Goal: Task Accomplishment & Management: Complete application form

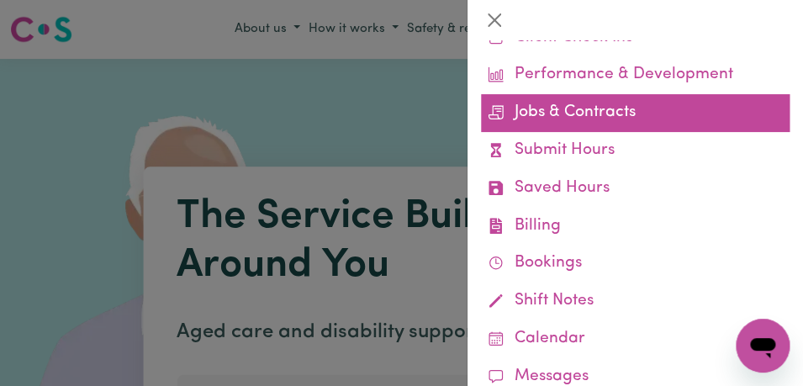
scroll to position [108, 0]
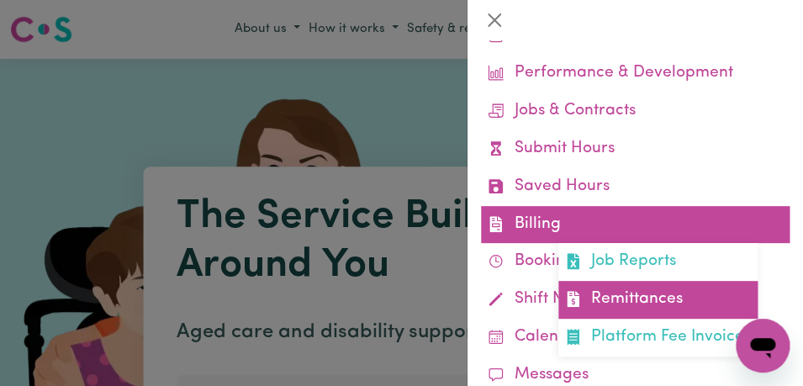
click at [644, 298] on link "Remittances" at bounding box center [657, 300] width 199 height 38
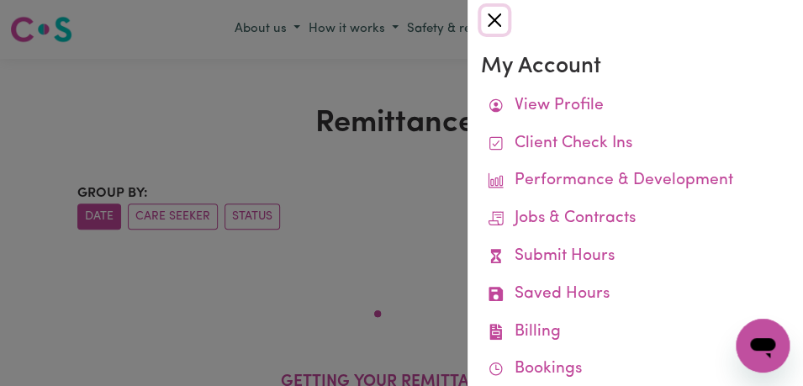
click at [498, 24] on button "Close" at bounding box center [494, 20] width 27 height 27
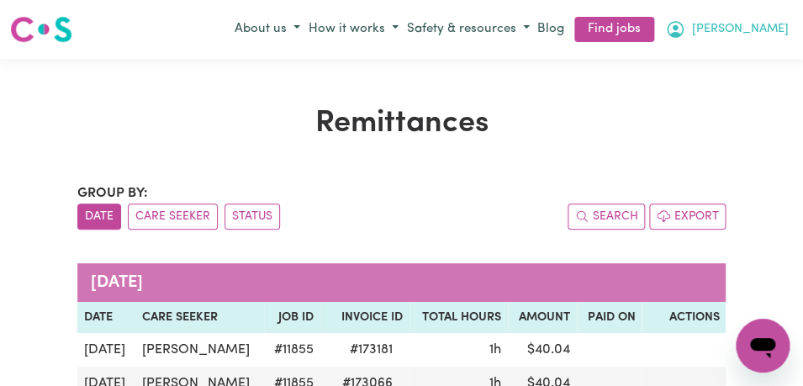
click at [774, 30] on span "[PERSON_NAME]" at bounding box center [740, 29] width 97 height 18
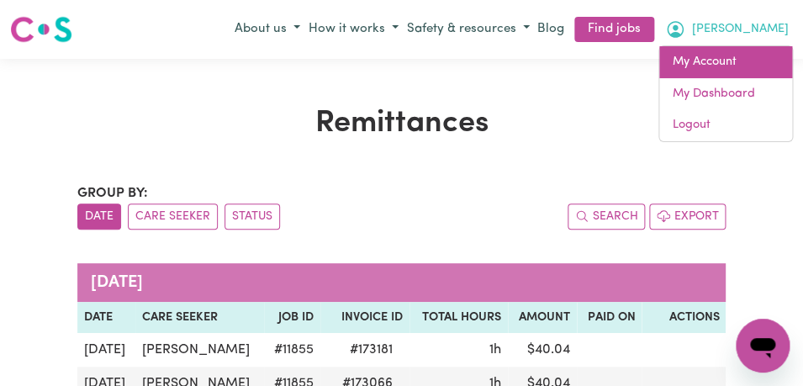
click at [747, 65] on link "My Account" at bounding box center [725, 62] width 133 height 32
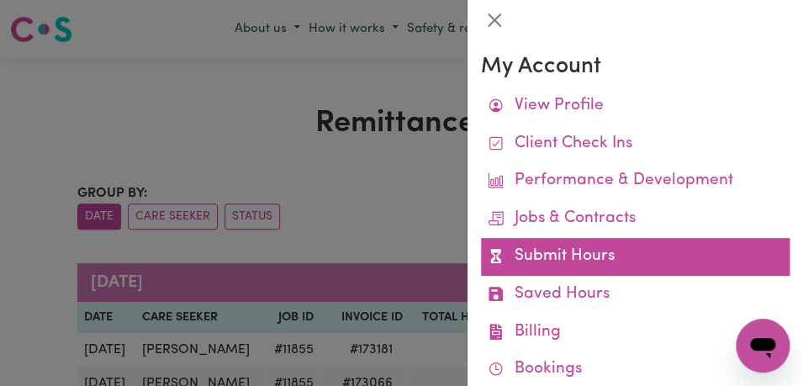
click at [692, 255] on link "Submit Hours" at bounding box center [635, 257] width 308 height 38
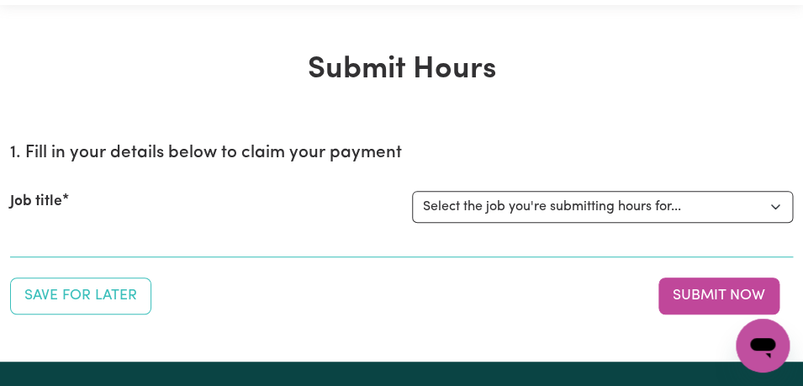
scroll to position [61, 0]
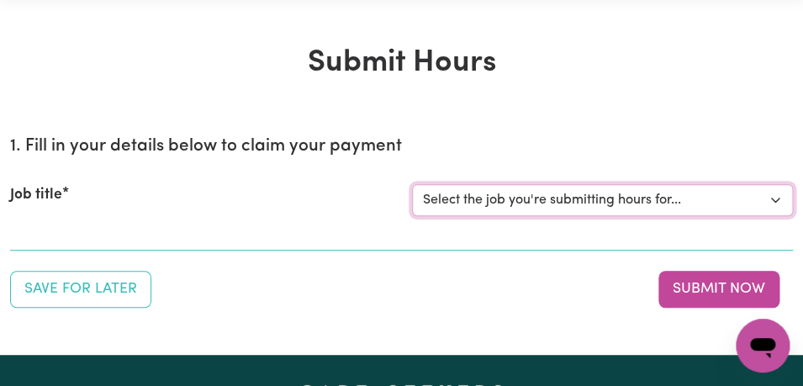
select select "11855"
click option "[[PERSON_NAME]] Support Worker Needed For Personal Care In the Morning- [PERSON…" at bounding box center [0, 0] width 0 height 0
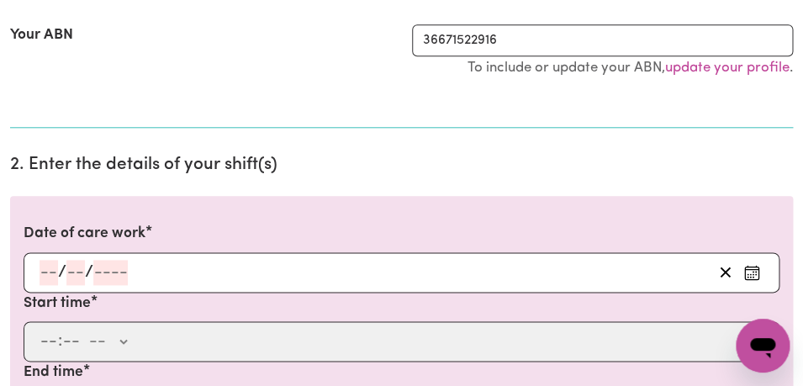
scroll to position [366, 0]
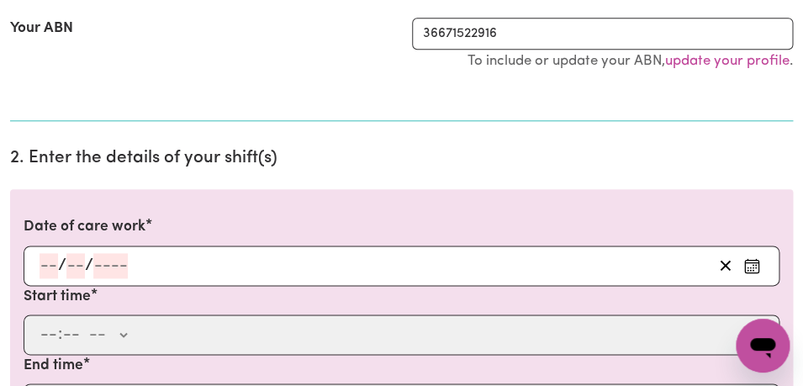
click at [751, 266] on icon "Enter the date of care work" at bounding box center [751, 265] width 17 height 17
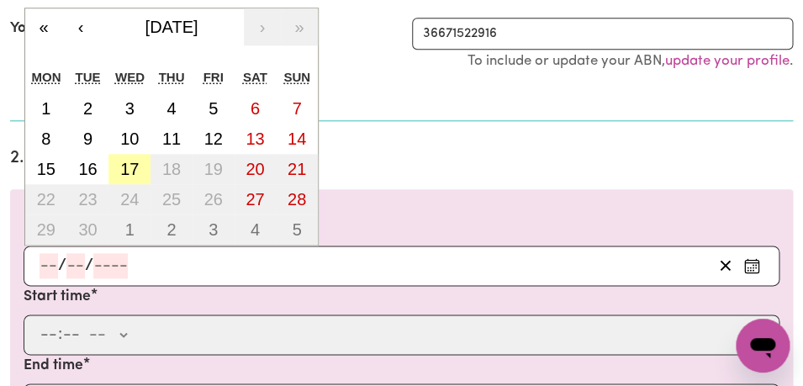
click at [137, 171] on abbr "17" at bounding box center [129, 169] width 18 height 18
type input "[DATE]"
type input "17"
type input "9"
type input "2025"
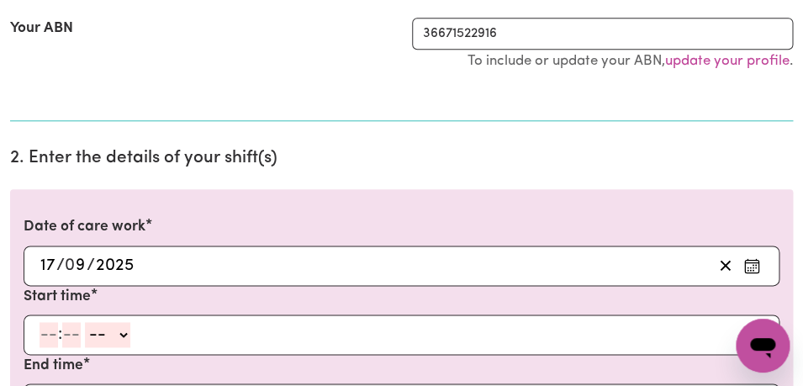
click at [50, 334] on input "number" at bounding box center [48, 334] width 18 height 25
type input "8"
type input "00"
click at [82, 322] on select "-- AM PM" at bounding box center [104, 334] width 45 height 25
select select "am"
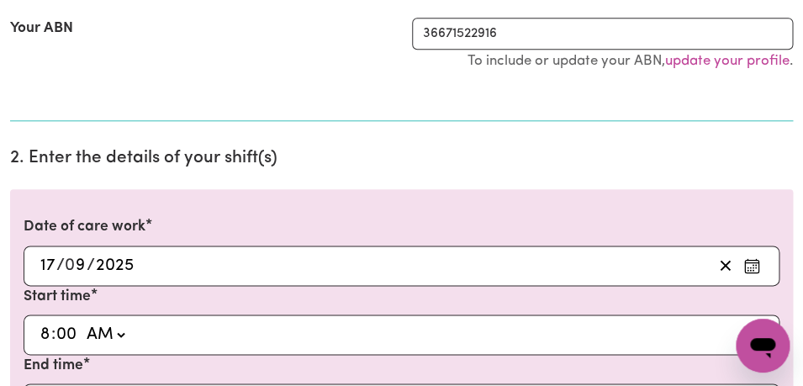
click option "AM" at bounding box center [0, 0] width 0 height 0
type input "08:00"
type input "0"
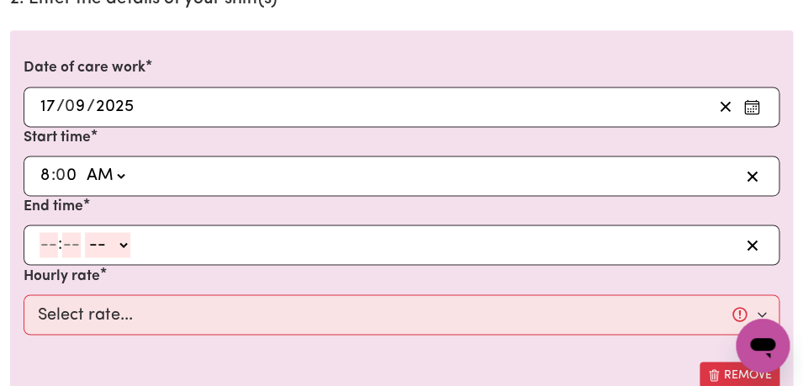
scroll to position [529, 0]
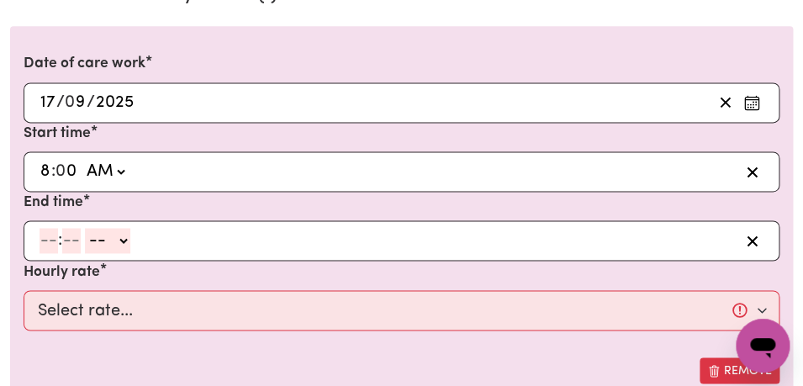
click at [49, 241] on input "number" at bounding box center [48, 240] width 18 height 25
type input "10"
type input "0"
select select "am"
click option "AM" at bounding box center [0, 0] width 0 height 0
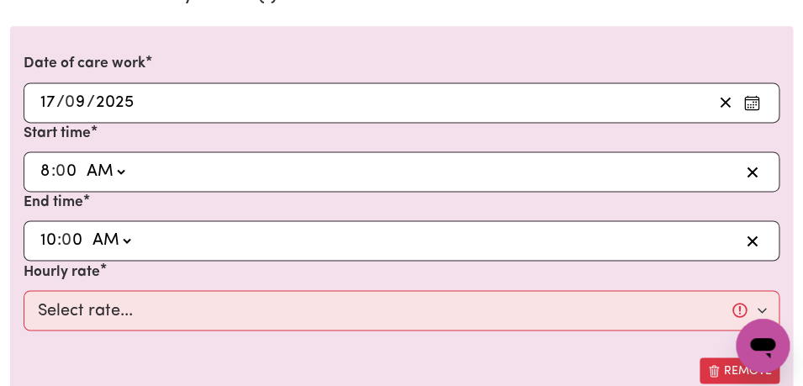
type input "10:00"
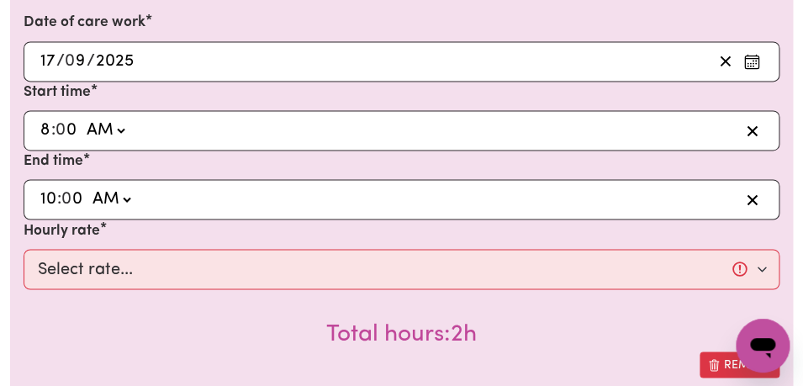
scroll to position [589, 0]
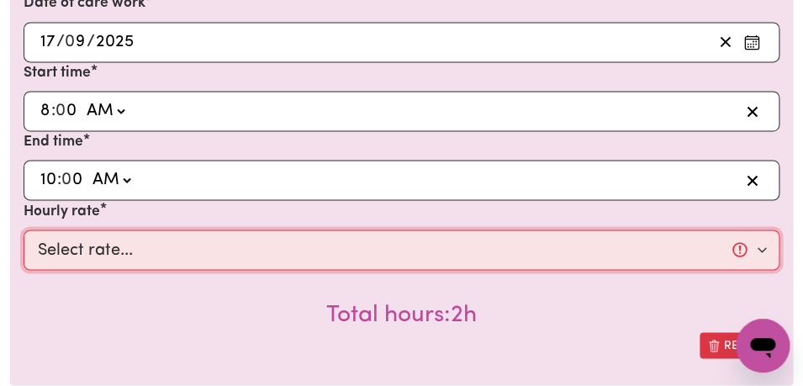
select select "44-Weekday"
click option "$44.00 (Weekday)" at bounding box center [0, 0] width 0 height 0
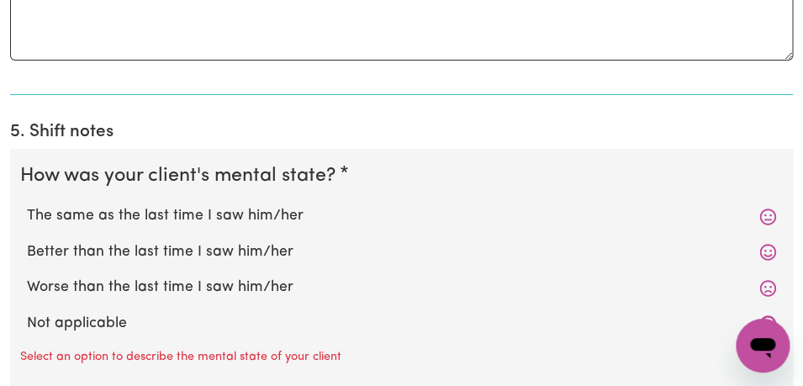
scroll to position [1392, 0]
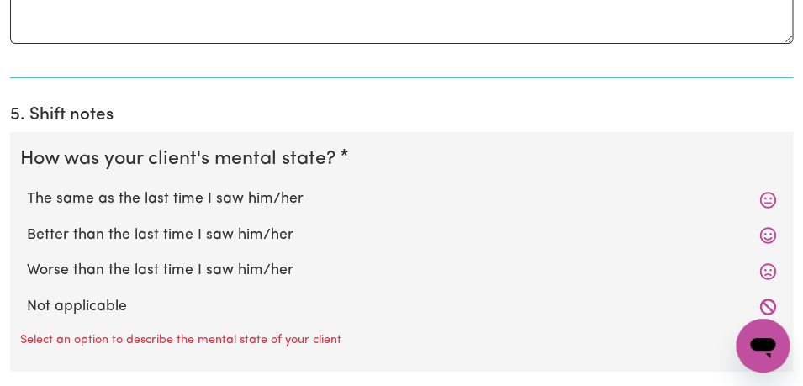
click at [343, 206] on label "The same as the last time I saw him/her" at bounding box center [401, 199] width 749 height 22
click at [27, 188] on input "The same as the last time I saw him/her" at bounding box center [26, 187] width 1 height 1
radio input "true"
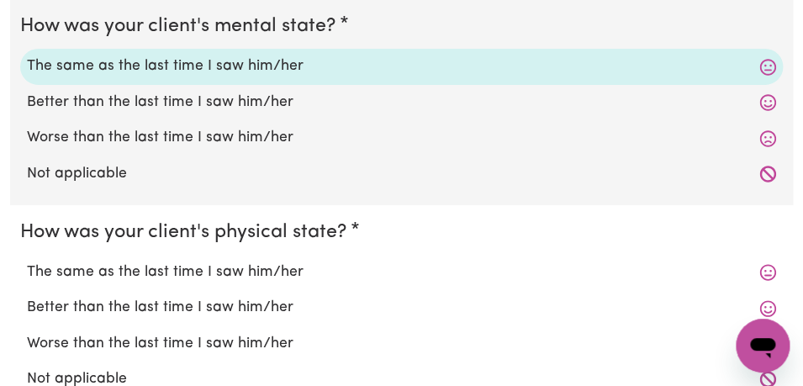
scroll to position [1528, 0]
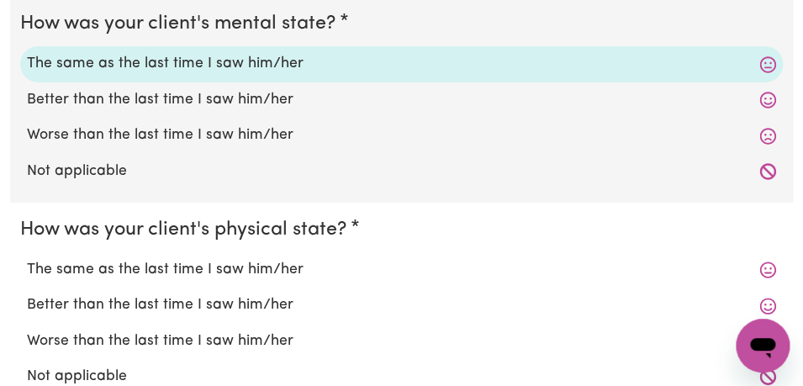
click at [296, 272] on label "The same as the last time I saw him/her" at bounding box center [401, 270] width 749 height 22
click at [27, 259] on input "The same as the last time I saw him/her" at bounding box center [26, 258] width 1 height 1
radio input "true"
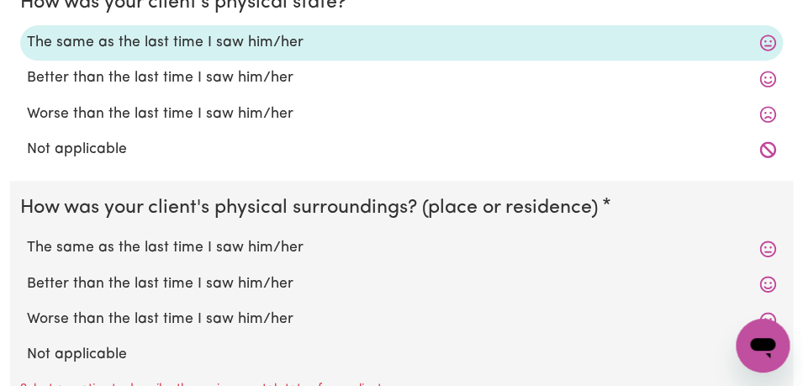
scroll to position [1787, 0]
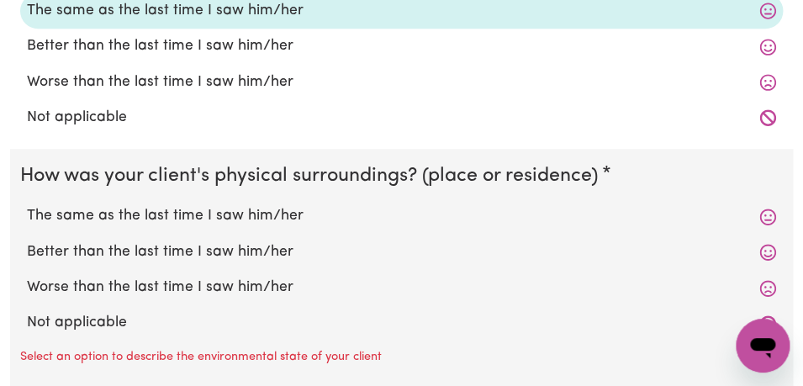
click at [287, 220] on label "The same as the last time I saw him/her" at bounding box center [401, 216] width 749 height 22
click at [27, 205] on input "The same as the last time I saw him/her" at bounding box center [26, 204] width 1 height 1
radio input "true"
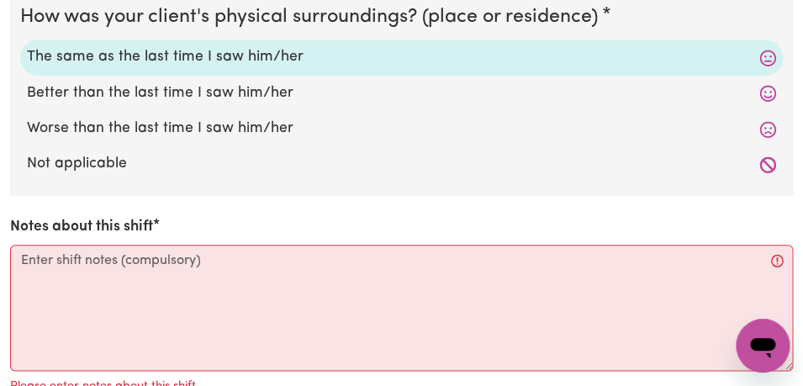
scroll to position [1961, 0]
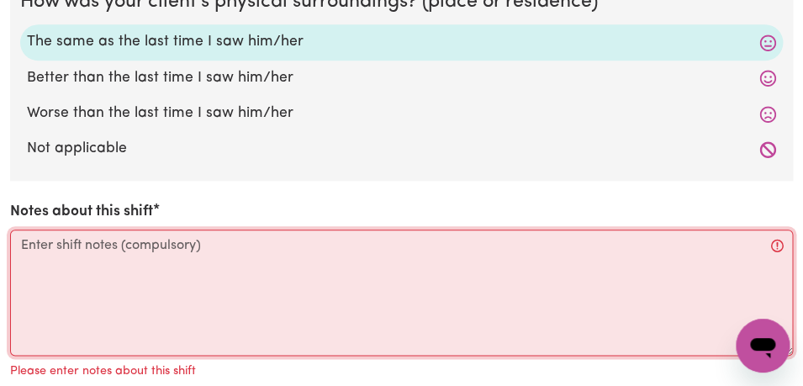
click at [261, 251] on textarea "Notes about this shift" at bounding box center [401, 292] width 782 height 126
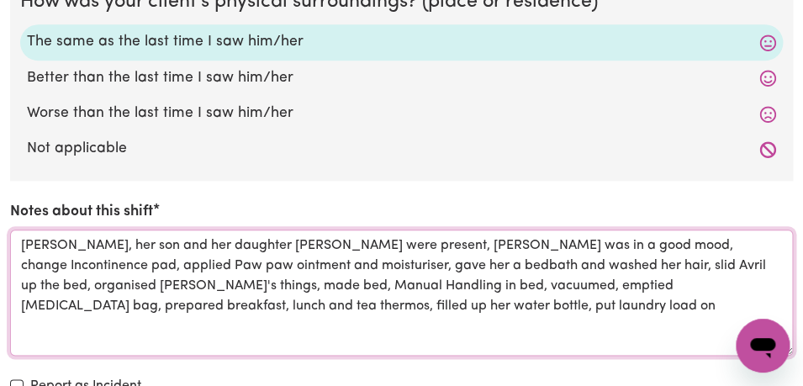
click at [571, 267] on textarea "[PERSON_NAME], her son and her daughter [PERSON_NAME] were present, [PERSON_NAM…" at bounding box center [401, 292] width 782 height 126
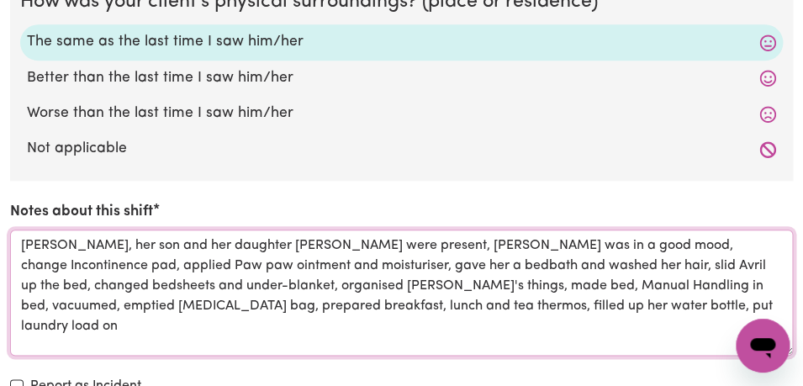
click at [561, 308] on textarea "[PERSON_NAME], her son and her daughter [PERSON_NAME] were present, [PERSON_NAM…" at bounding box center [401, 292] width 782 height 126
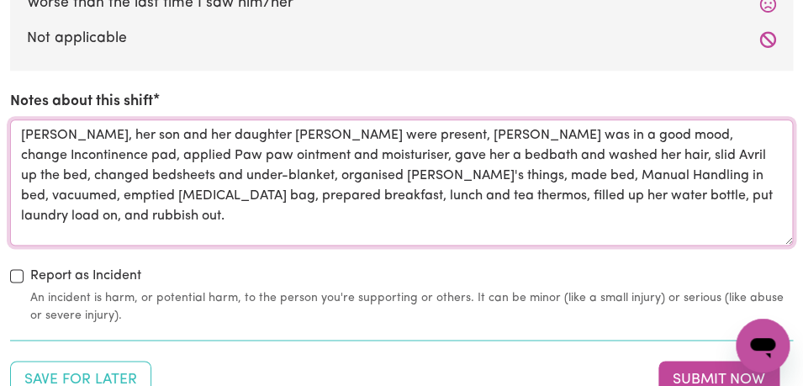
scroll to position [2078, 0]
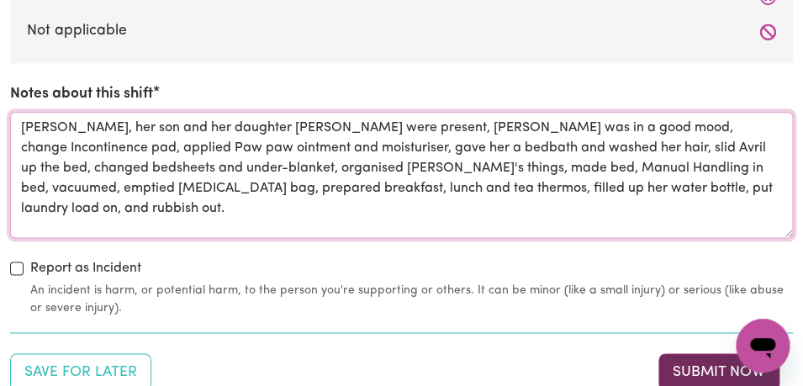
type textarea "[PERSON_NAME], her son and her daughter [PERSON_NAME] were present, [PERSON_NAM…"
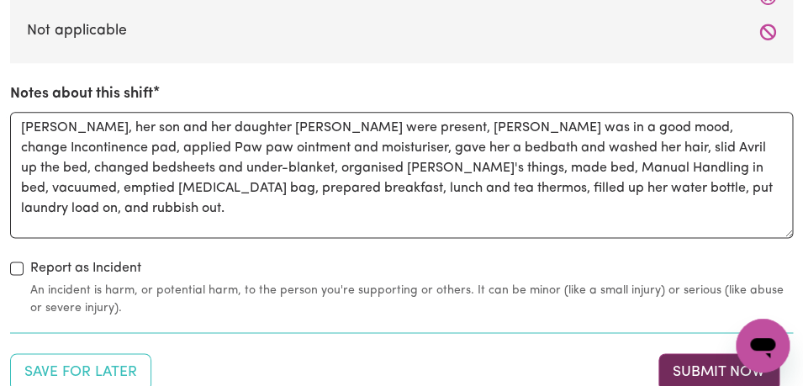
click at [684, 363] on button "Submit Now" at bounding box center [718, 371] width 121 height 37
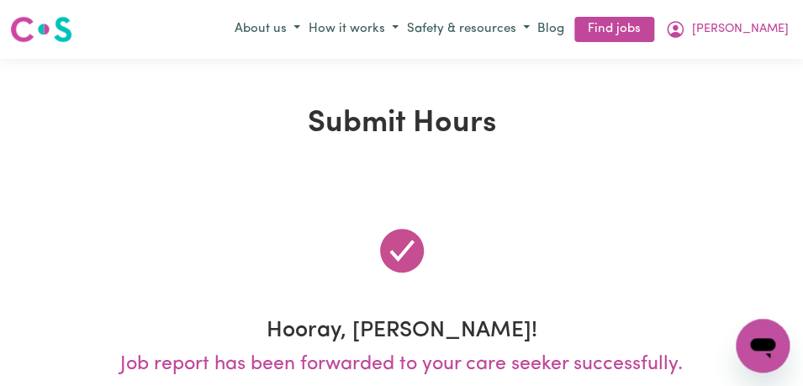
scroll to position [0, 0]
click at [683, 22] on icon "My Account" at bounding box center [674, 29] width 17 height 17
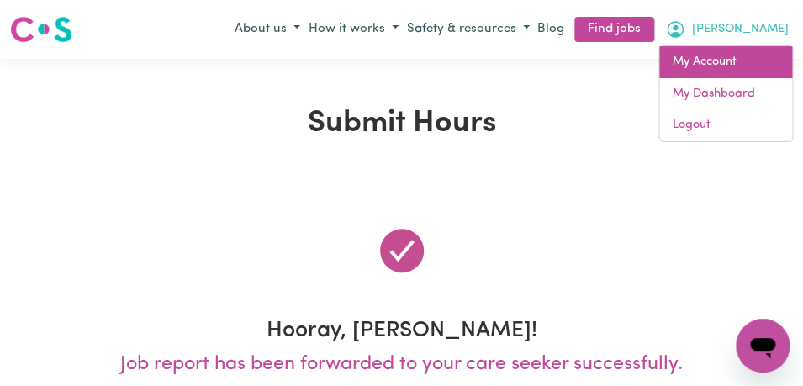
click at [733, 69] on link "My Account" at bounding box center [725, 62] width 133 height 32
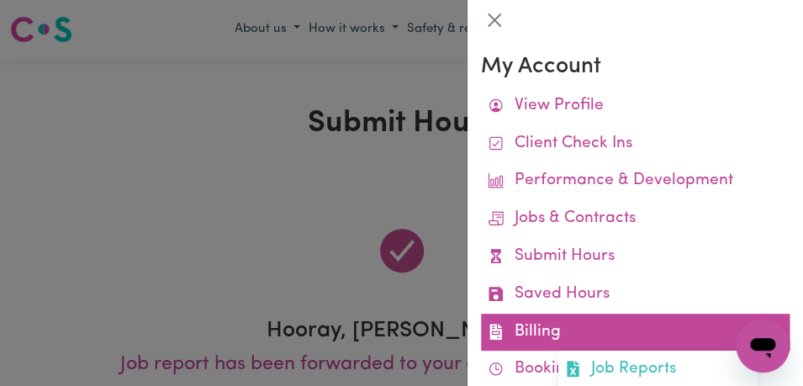
click at [673, 324] on link "Billing Job Reports Remittances Platform Fee Invoices" at bounding box center [635, 332] width 308 height 38
